Goal: Navigation & Orientation: Understand site structure

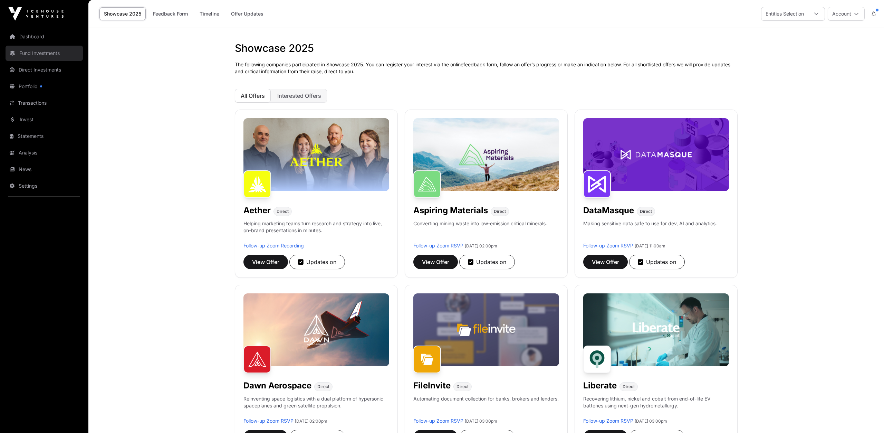
click at [34, 55] on link "Fund Investments" at bounding box center [44, 53] width 77 height 15
click at [39, 54] on link "Fund Investments" at bounding box center [44, 53] width 77 height 15
click at [42, 54] on link "Fund Investments" at bounding box center [44, 53] width 77 height 15
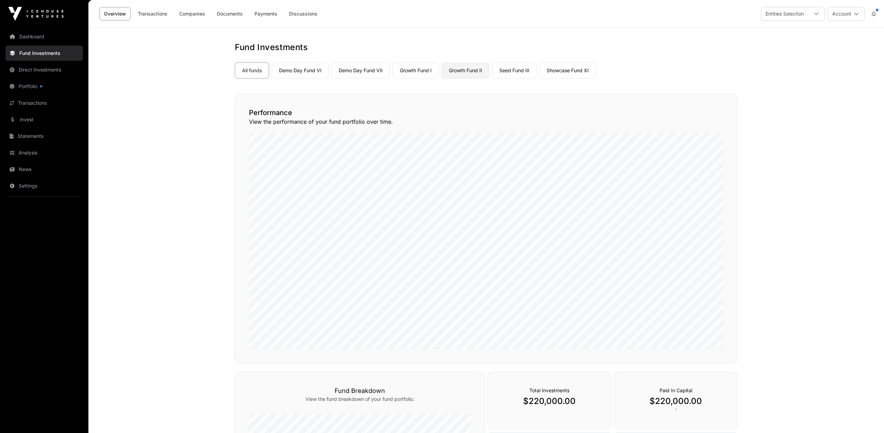
click at [467, 67] on link "Growth Fund II" at bounding box center [466, 71] width 48 height 16
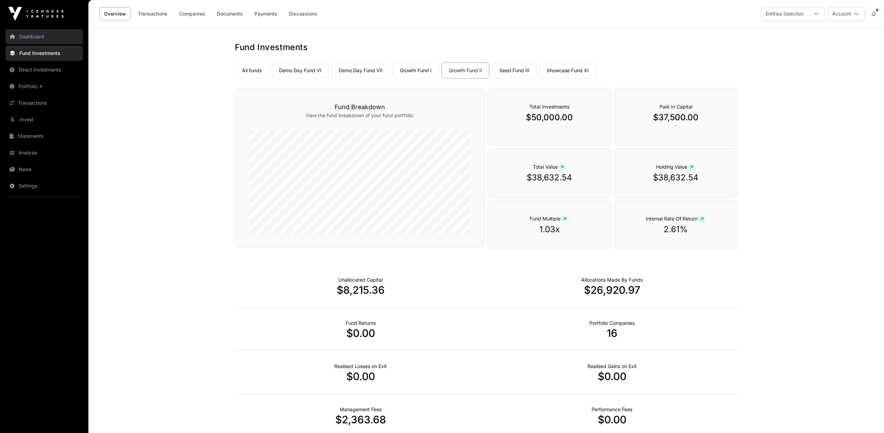
click at [29, 36] on link "Dashboard" at bounding box center [44, 36] width 77 height 15
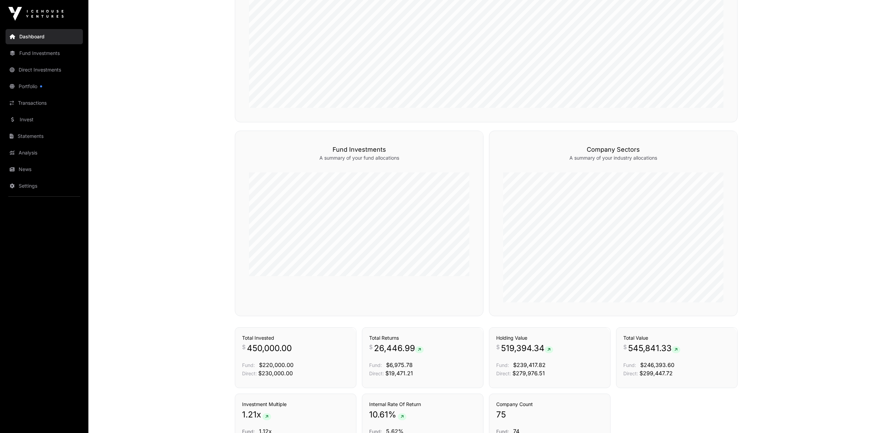
scroll to position [402, 0]
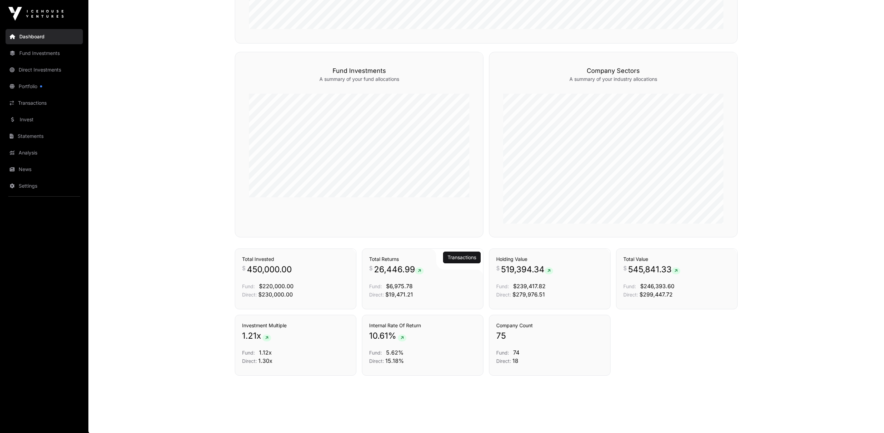
click at [384, 271] on span "26,446.99" at bounding box center [399, 269] width 50 height 11
click at [29, 84] on link "Portfolio" at bounding box center [44, 86] width 77 height 15
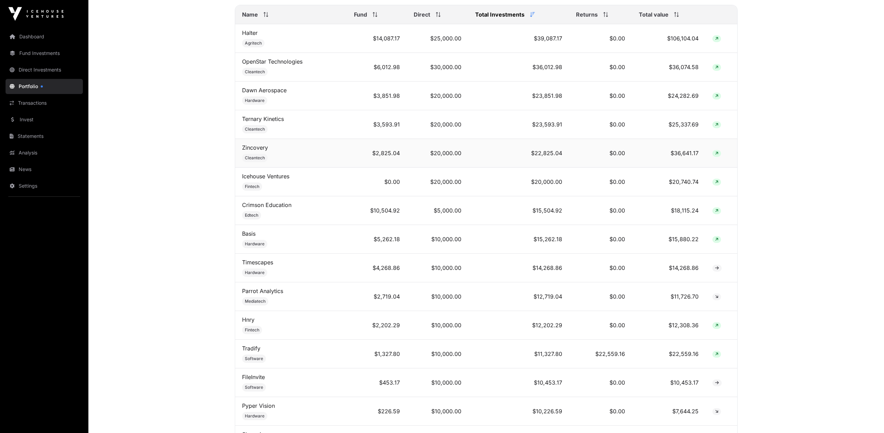
scroll to position [216, 0]
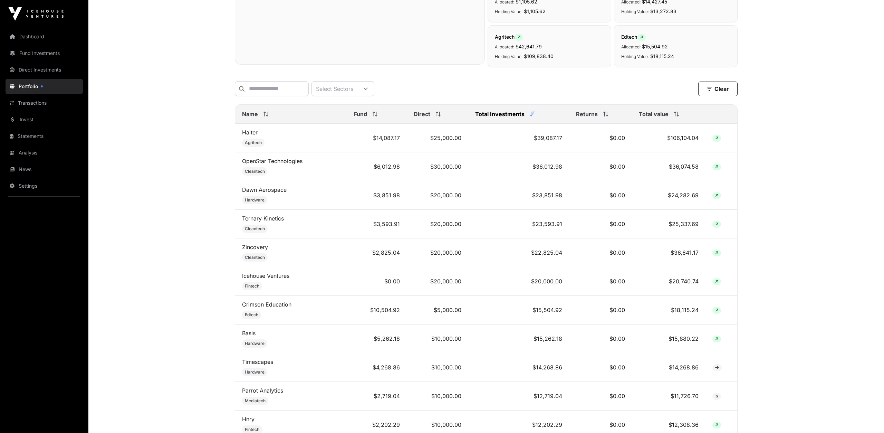
click at [361, 112] on span "Fund" at bounding box center [360, 114] width 13 height 8
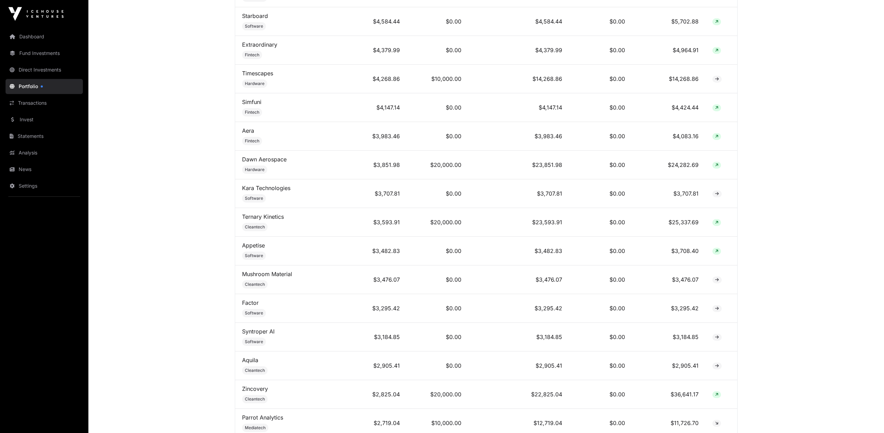
scroll to position [575, 0]
